Goal: Information Seeking & Learning: Find specific page/section

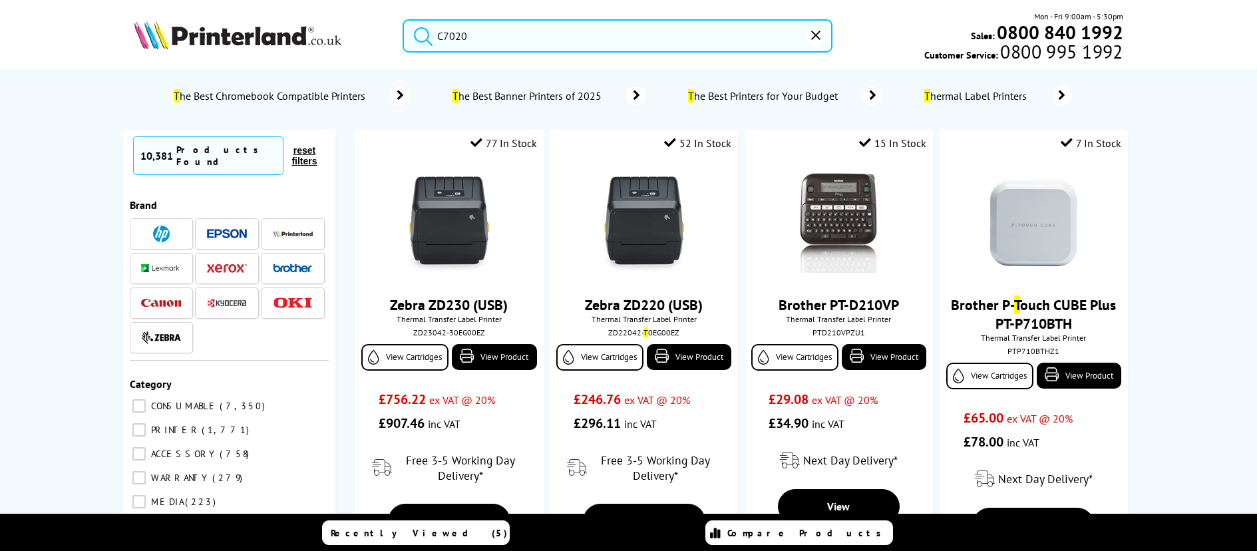
type input "C7020"
click at [403, 19] on button "submit" at bounding box center [419, 33] width 33 height 29
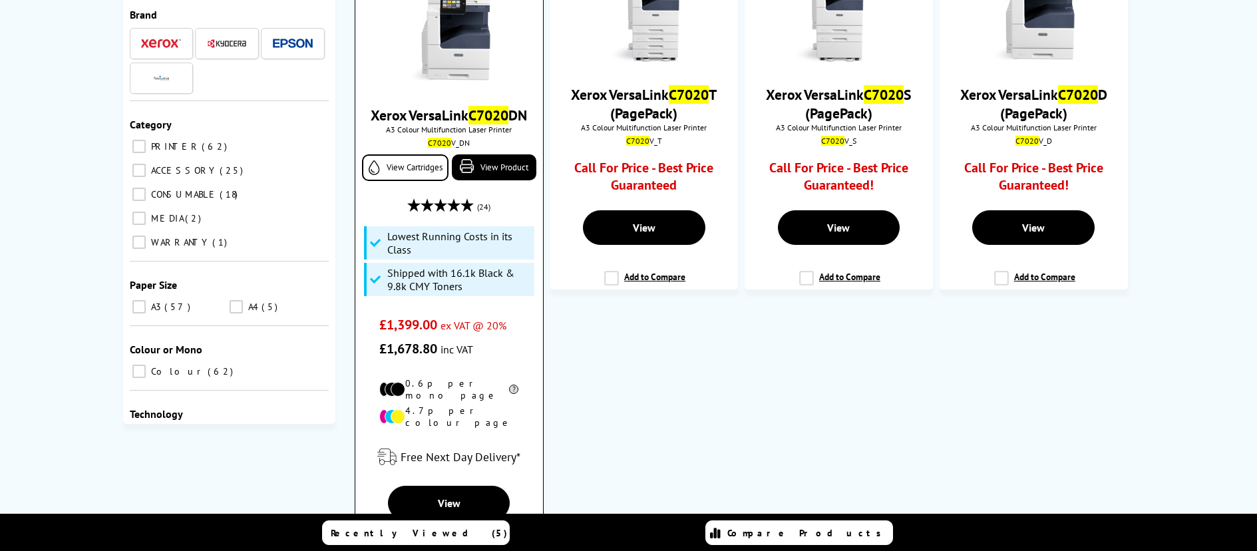
click at [459, 68] on img at bounding box center [449, 33] width 100 height 100
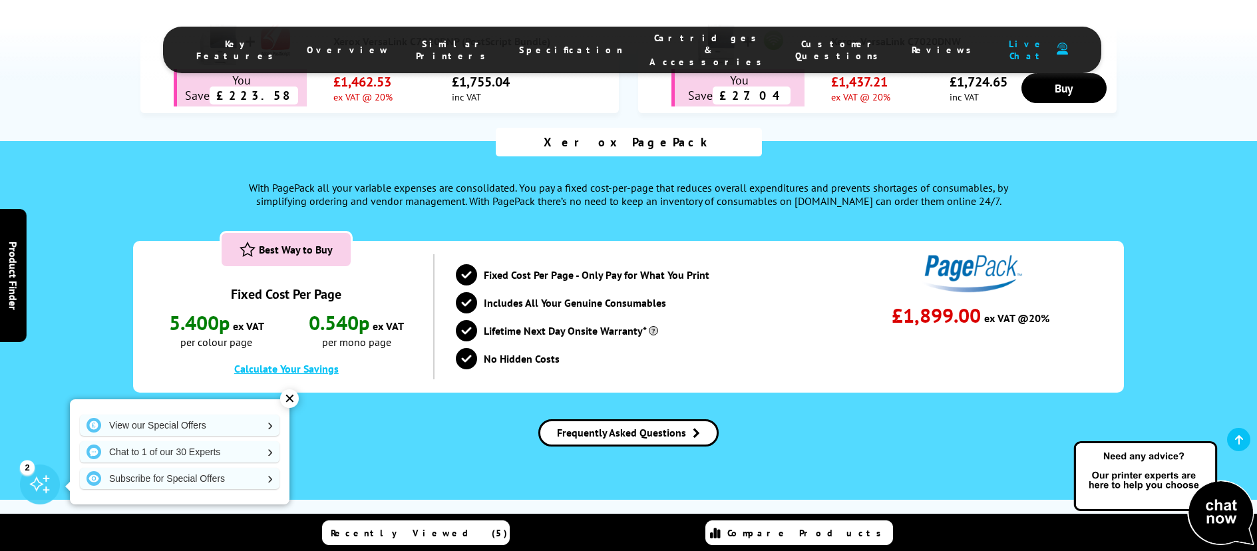
click at [649, 45] on span "Cartridges & Accessories" at bounding box center [708, 50] width 119 height 36
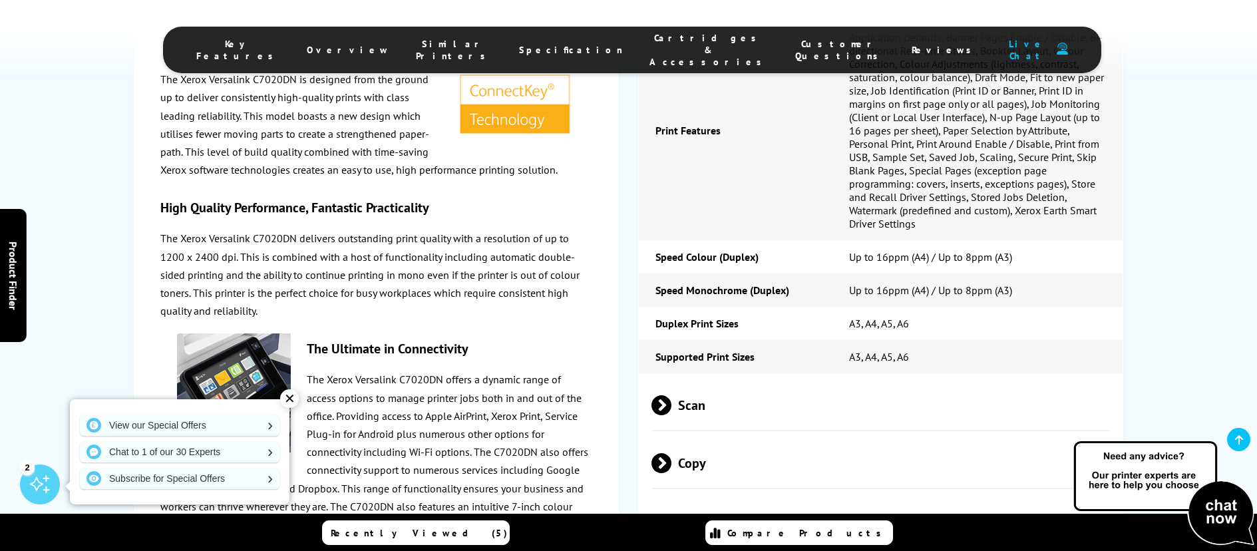
scroll to position [4762, 0]
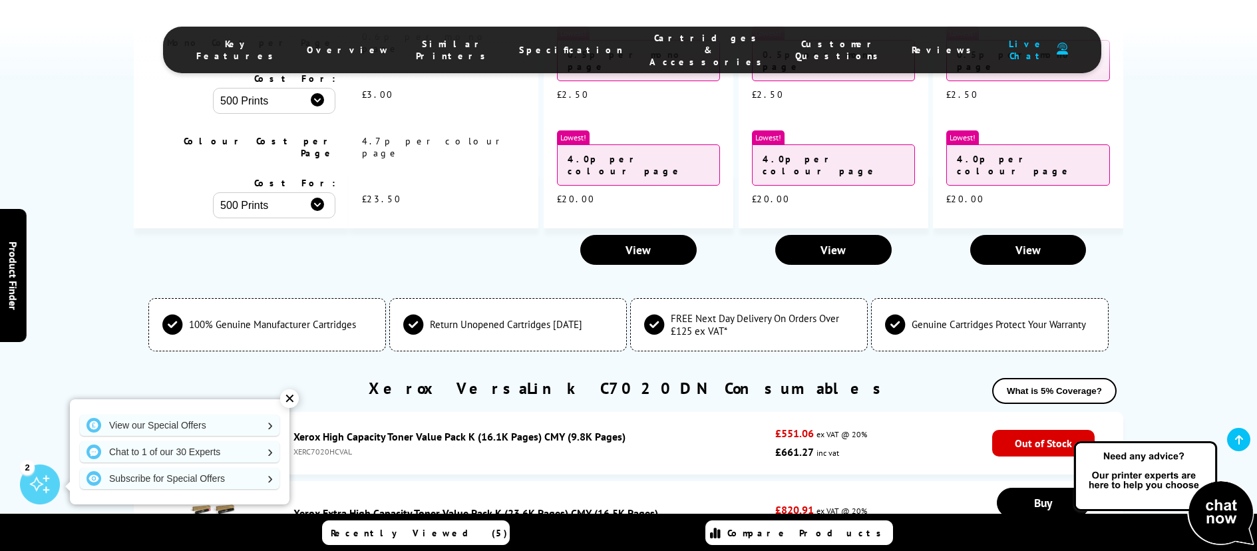
click at [292, 399] on div "✕" at bounding box center [289, 398] width 19 height 19
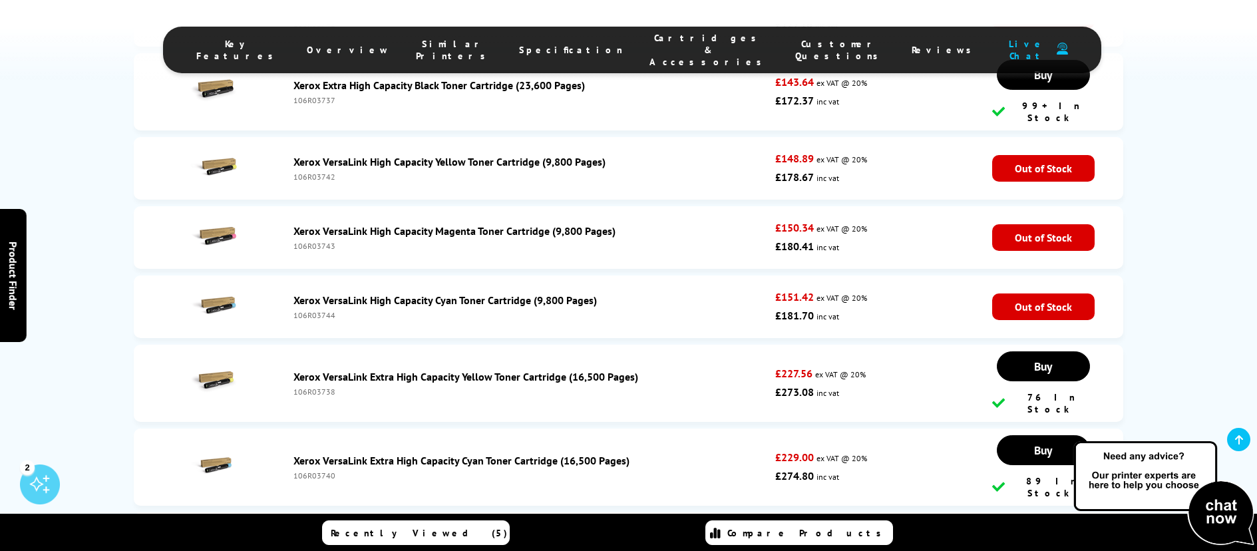
scroll to position [5428, 0]
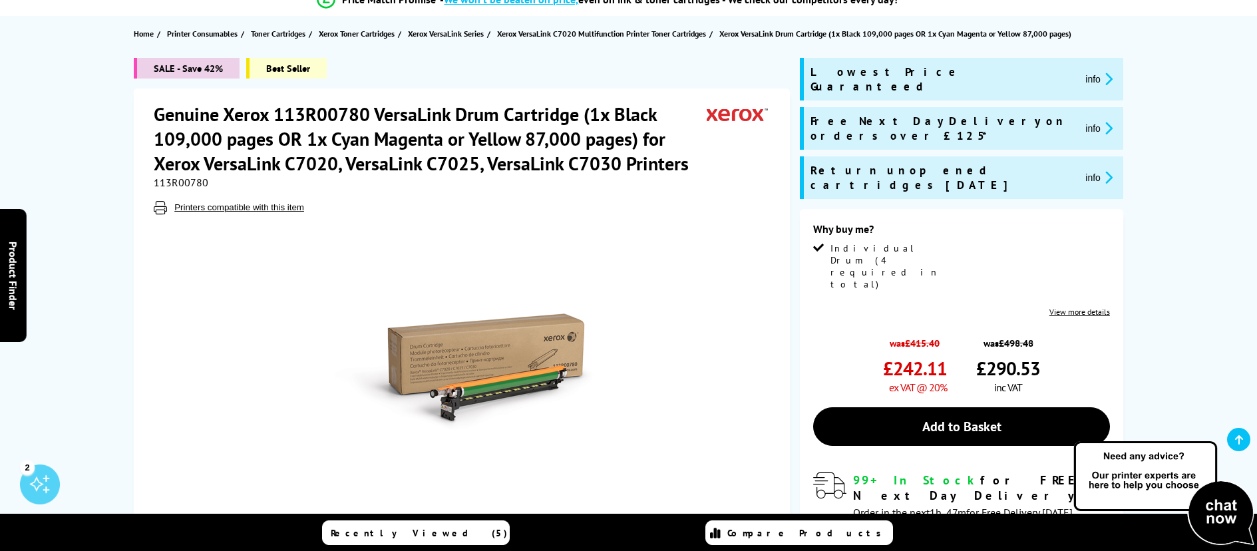
scroll to position [67, 0]
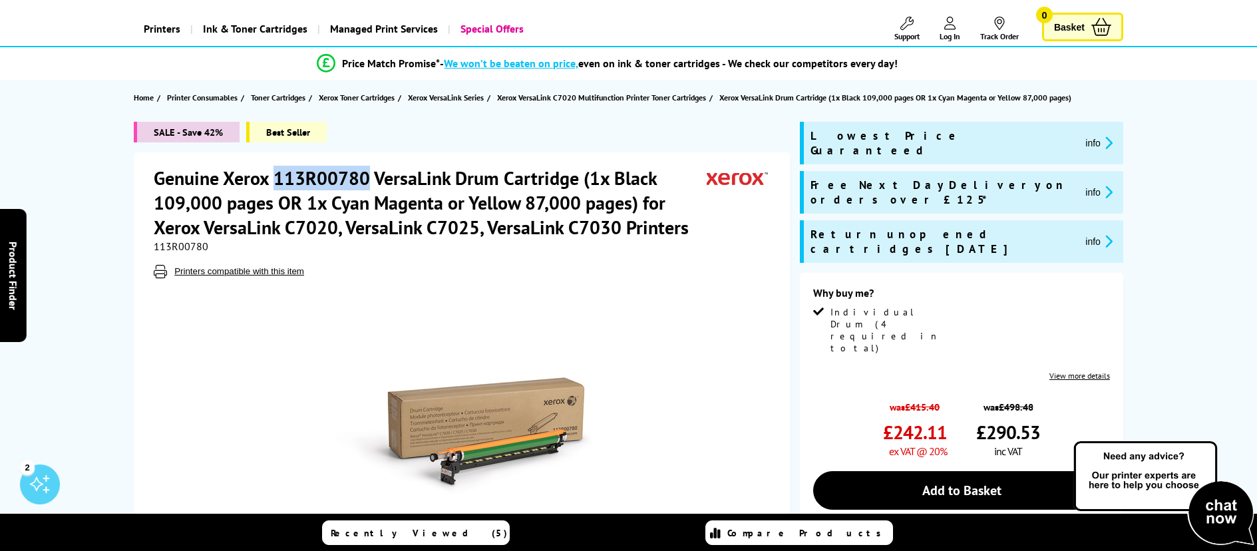
drag, startPoint x: 275, startPoint y: 176, endPoint x: 367, endPoint y: 170, distance: 91.3
click at [367, 170] on h1 "Genuine Xerox 113R00780 VersaLink Drum Cartridge (1x Black 109,000 pages OR 1x …" at bounding box center [430, 203] width 553 height 74
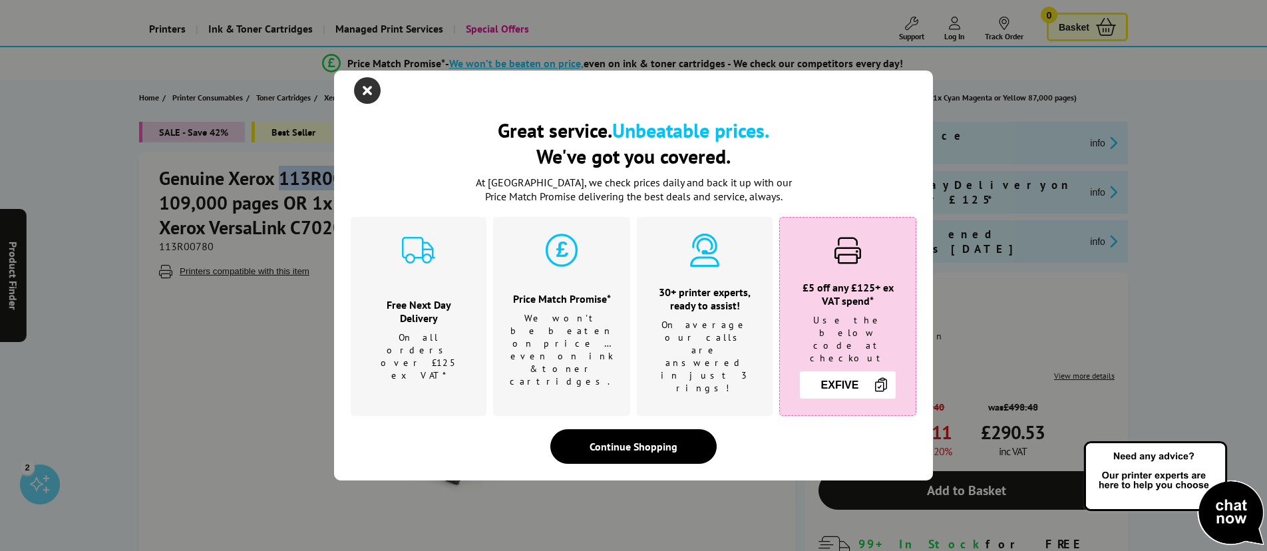
click at [362, 104] on icon "close modal" at bounding box center [367, 90] width 27 height 27
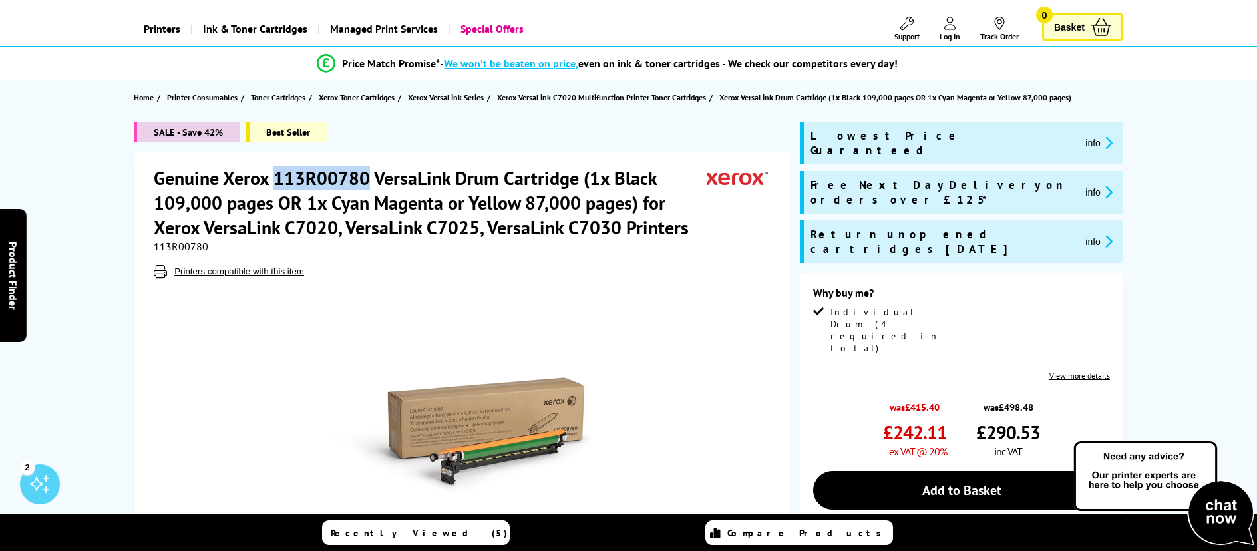
copy h1 "113R00780"
click at [406, 148] on div "SALE - Save 42% Best Seller" at bounding box center [462, 137] width 656 height 31
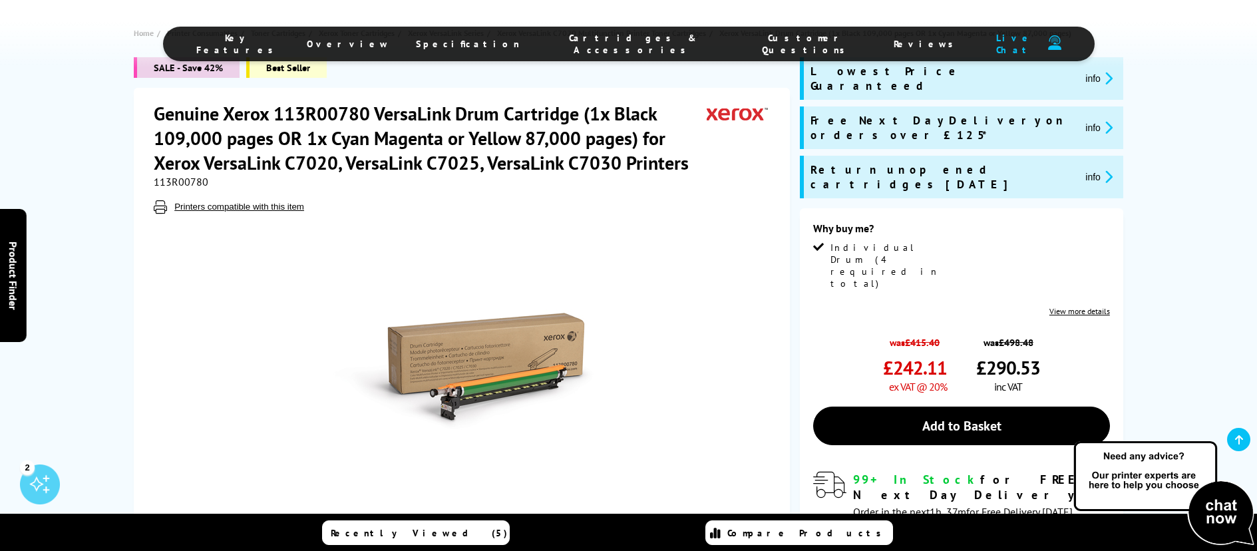
scroll to position [0, 0]
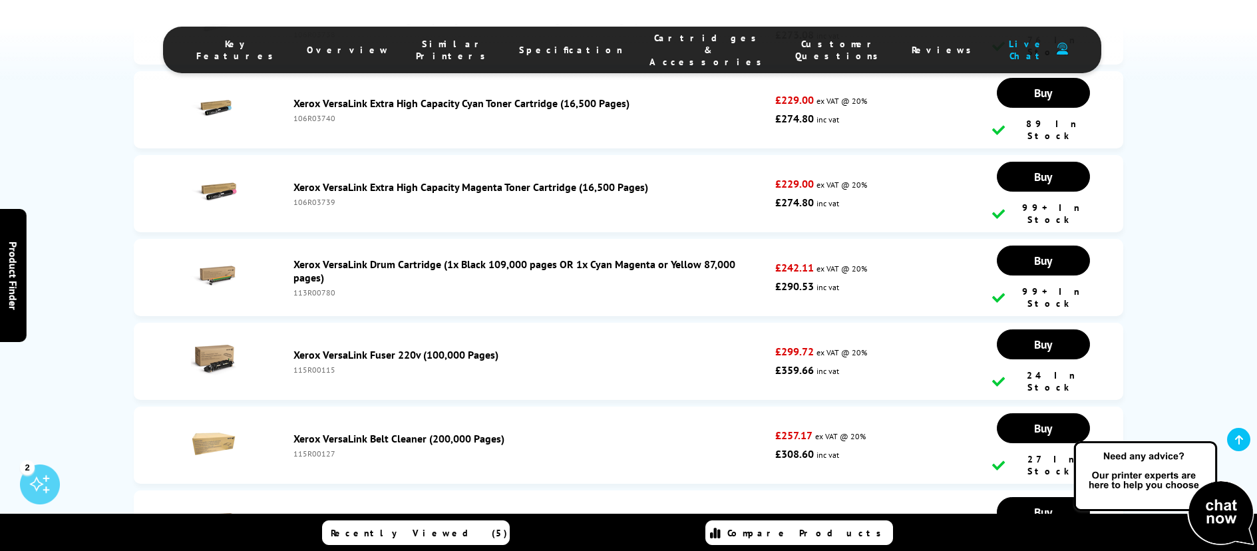
drag, startPoint x: 291, startPoint y: 294, endPoint x: 333, endPoint y: 291, distance: 41.4
click at [333, 516] on div "Xerox VersaLink Waste Cartridge (30,000 Pages) 115R00128" at bounding box center [531, 529] width 488 height 27
copy div "115R00128"
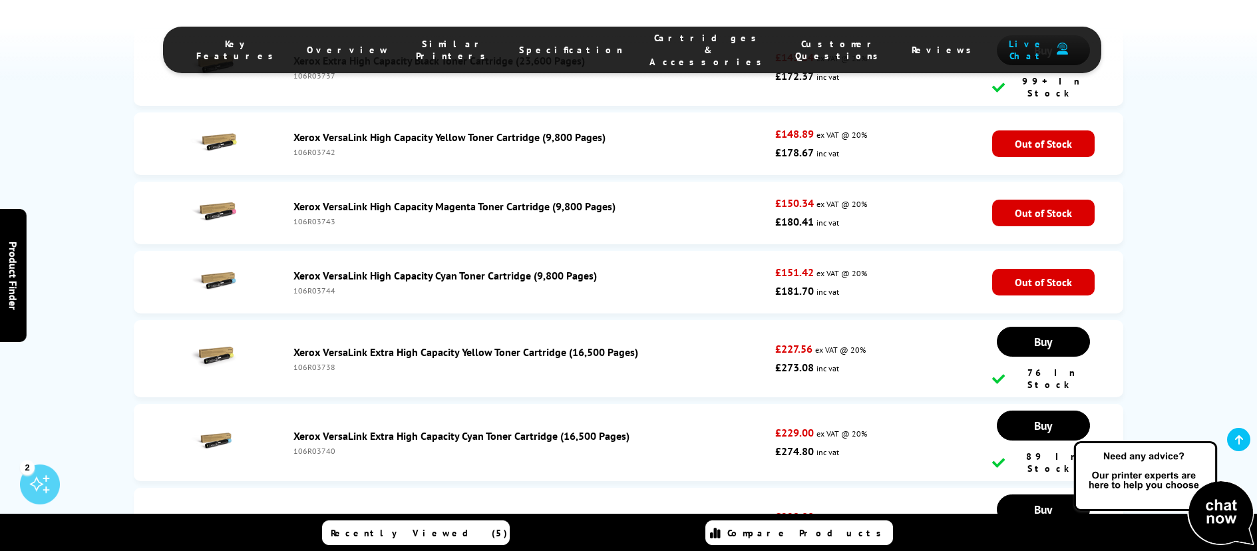
scroll to position [5742, 0]
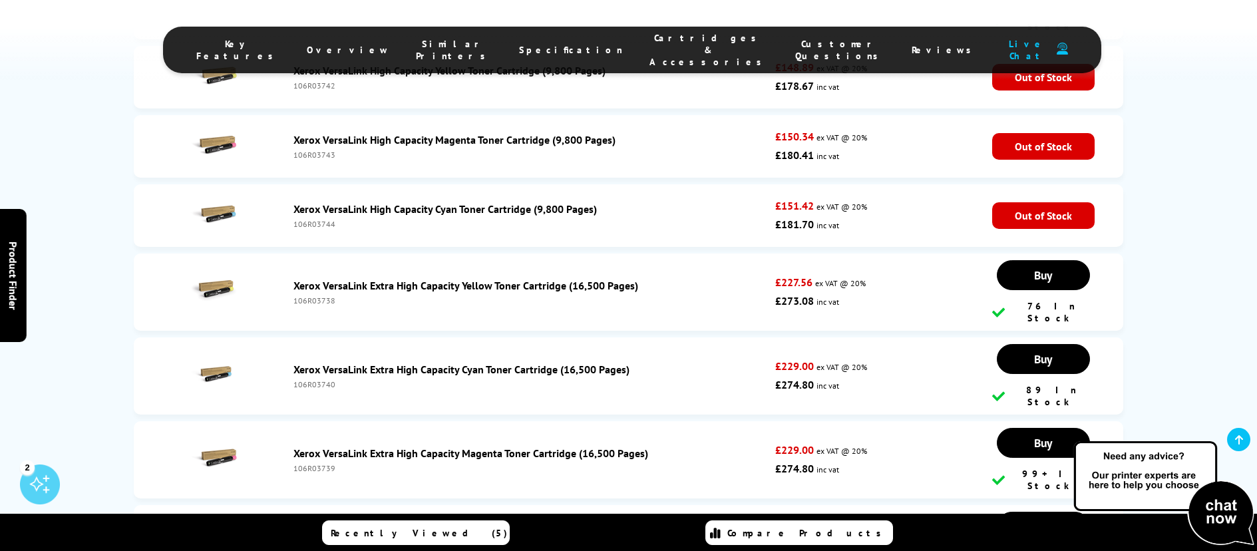
click at [477, 524] on link "Xerox VersaLink Drum Cartridge (1x Black 109,000 pages OR 1x Cyan Magenta or Ye…" at bounding box center [514, 537] width 442 height 27
